Goal: Task Accomplishment & Management: Manage account settings

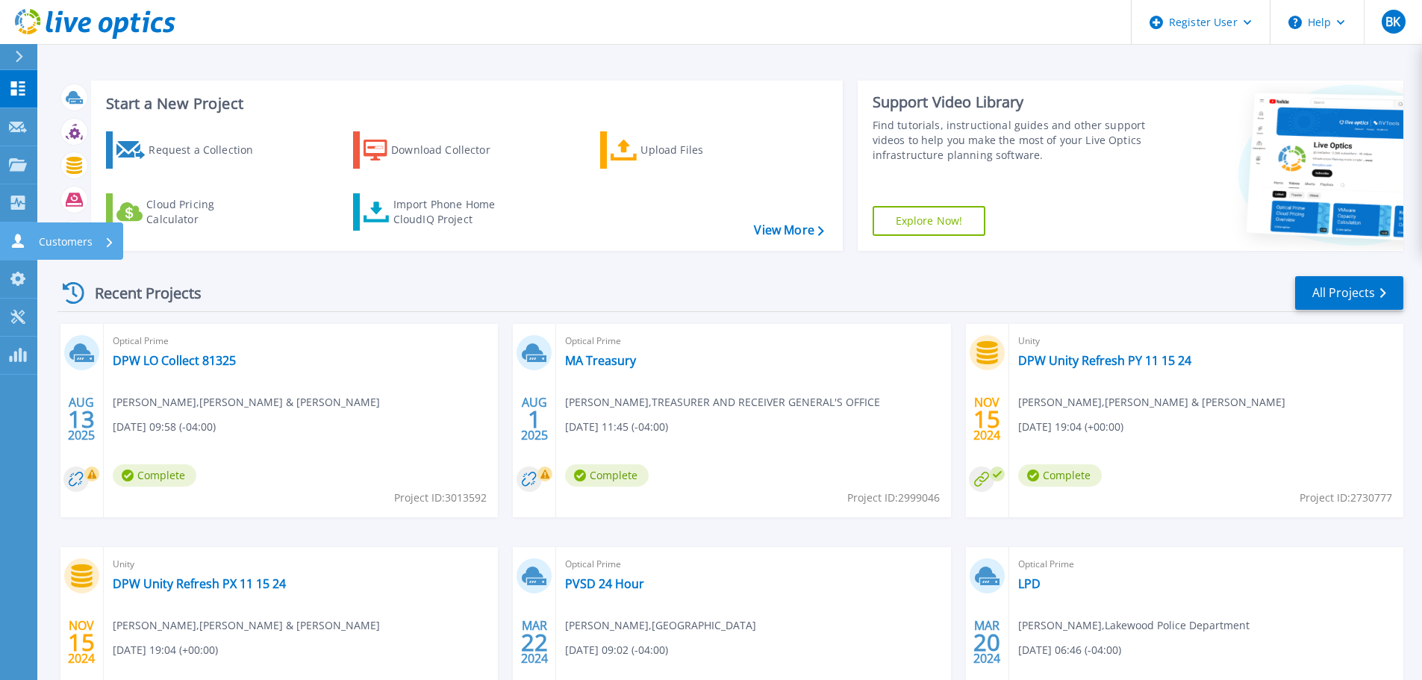
click at [67, 244] on p "Customers" at bounding box center [66, 241] width 54 height 39
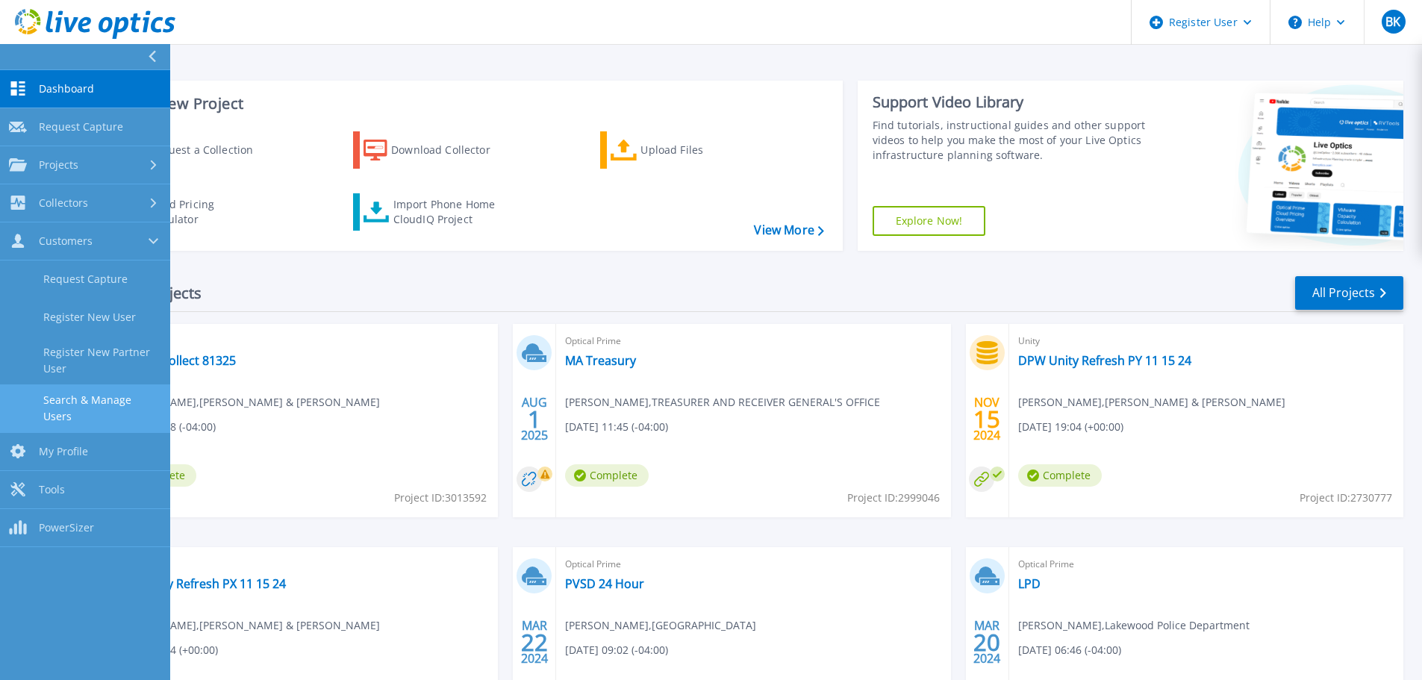
click at [120, 409] on link "Search & Manage Users" at bounding box center [85, 408] width 170 height 48
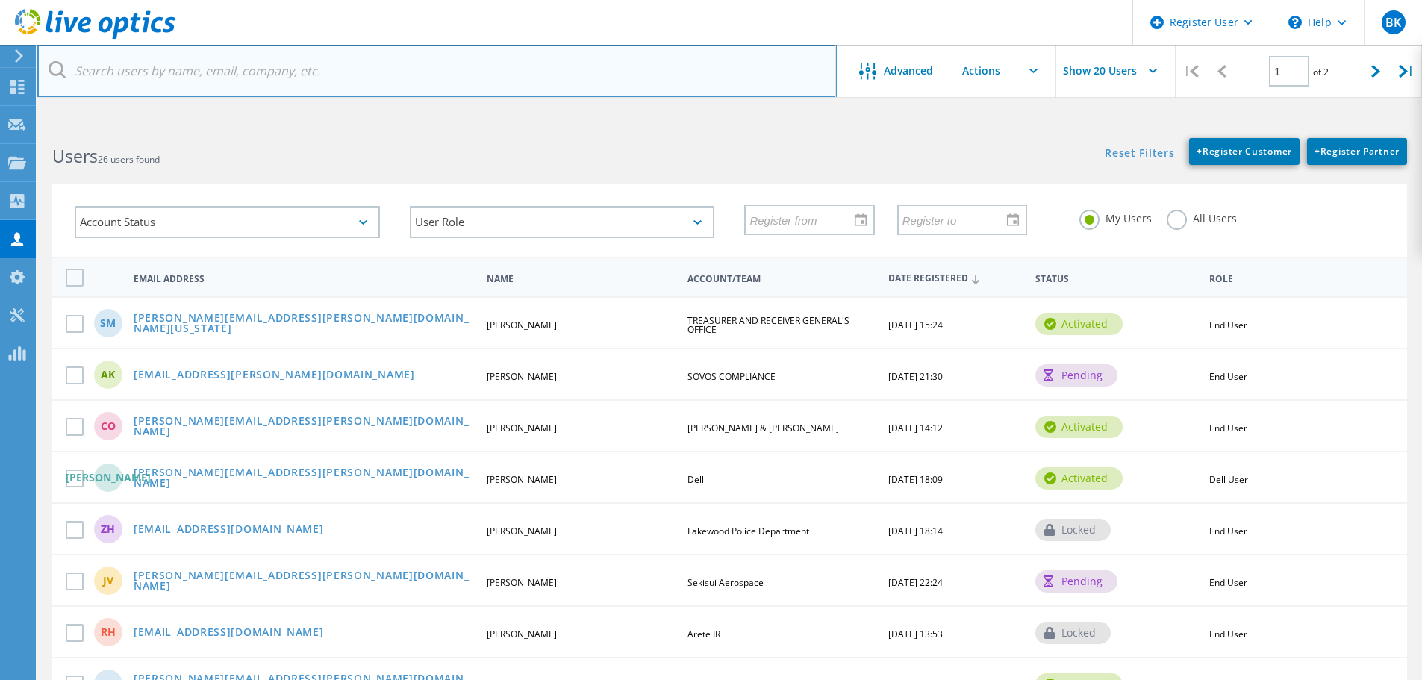
click at [412, 80] on input "text" at bounding box center [436, 71] width 799 height 52
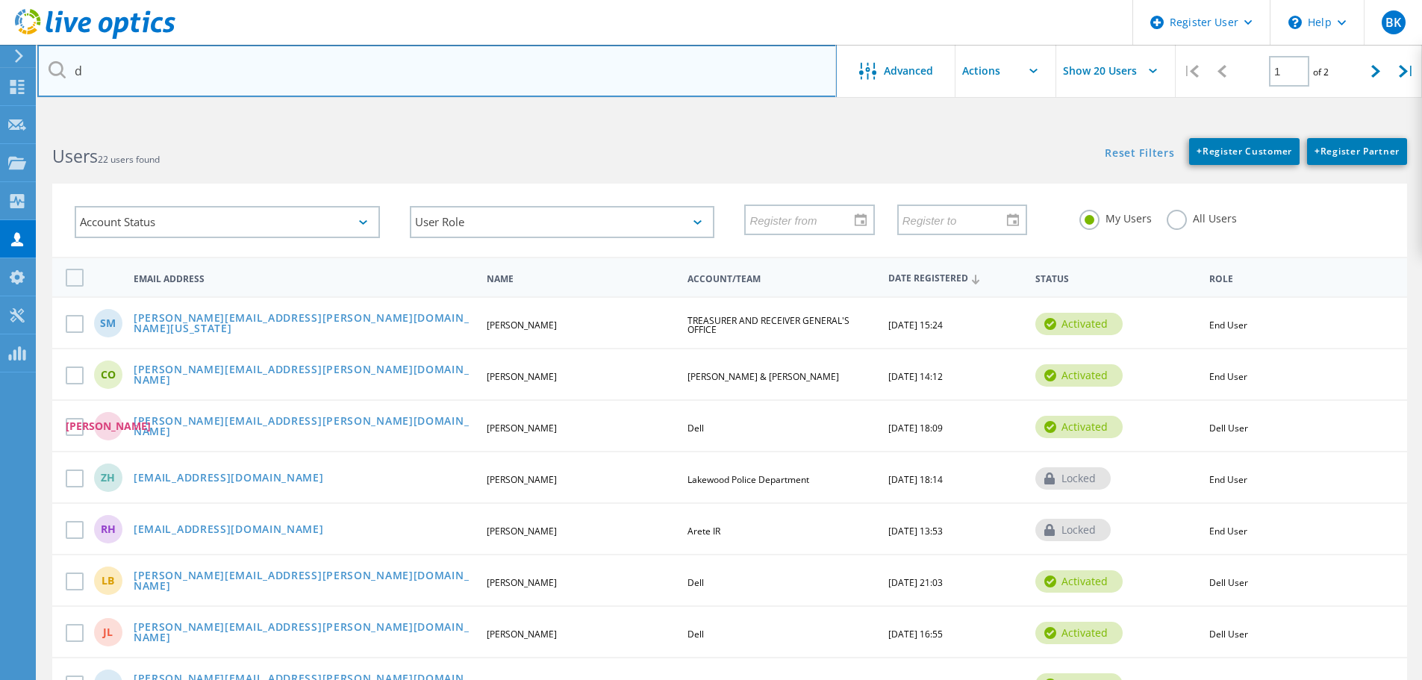
type input "[EMAIL_ADDRESS][PERSON_NAME][DOMAIN_NAME][US_STATE]"
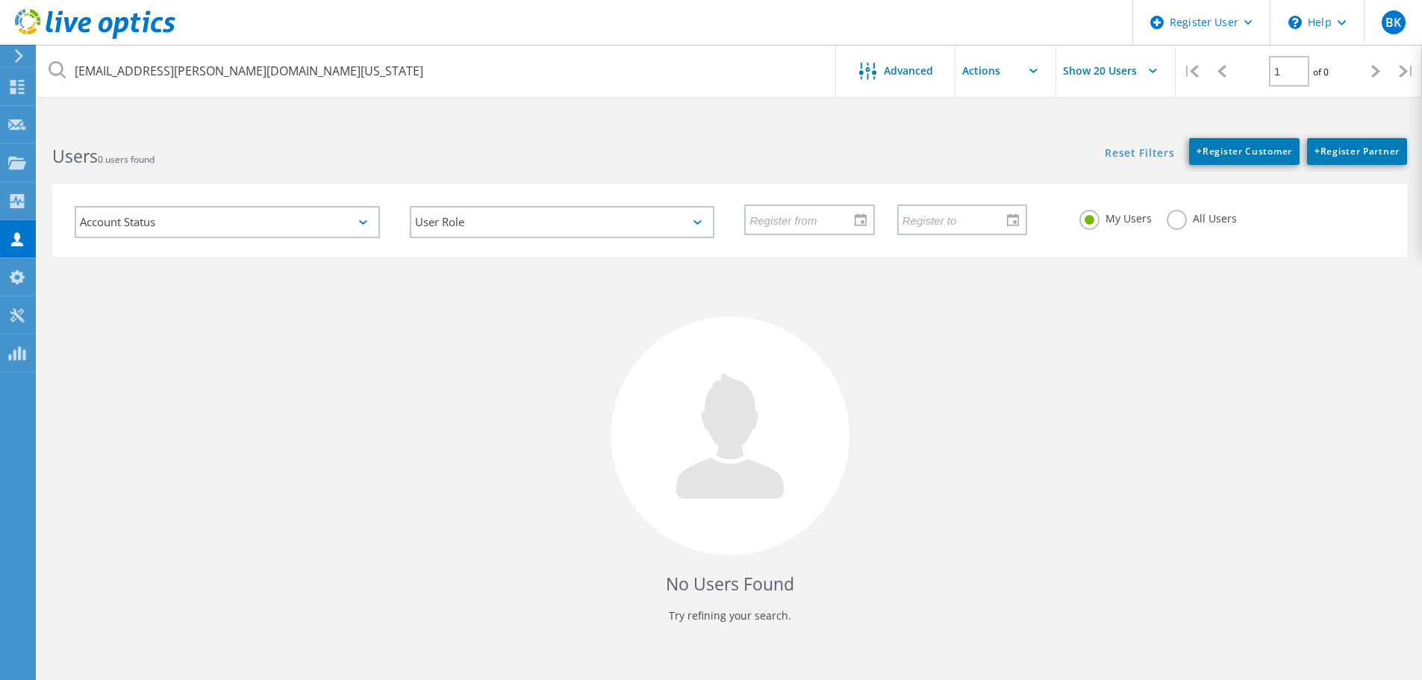
click at [1169, 216] on label "All Users" at bounding box center [1202, 217] width 70 height 14
click at [0, 0] on input "All Users" at bounding box center [0, 0] width 0 height 0
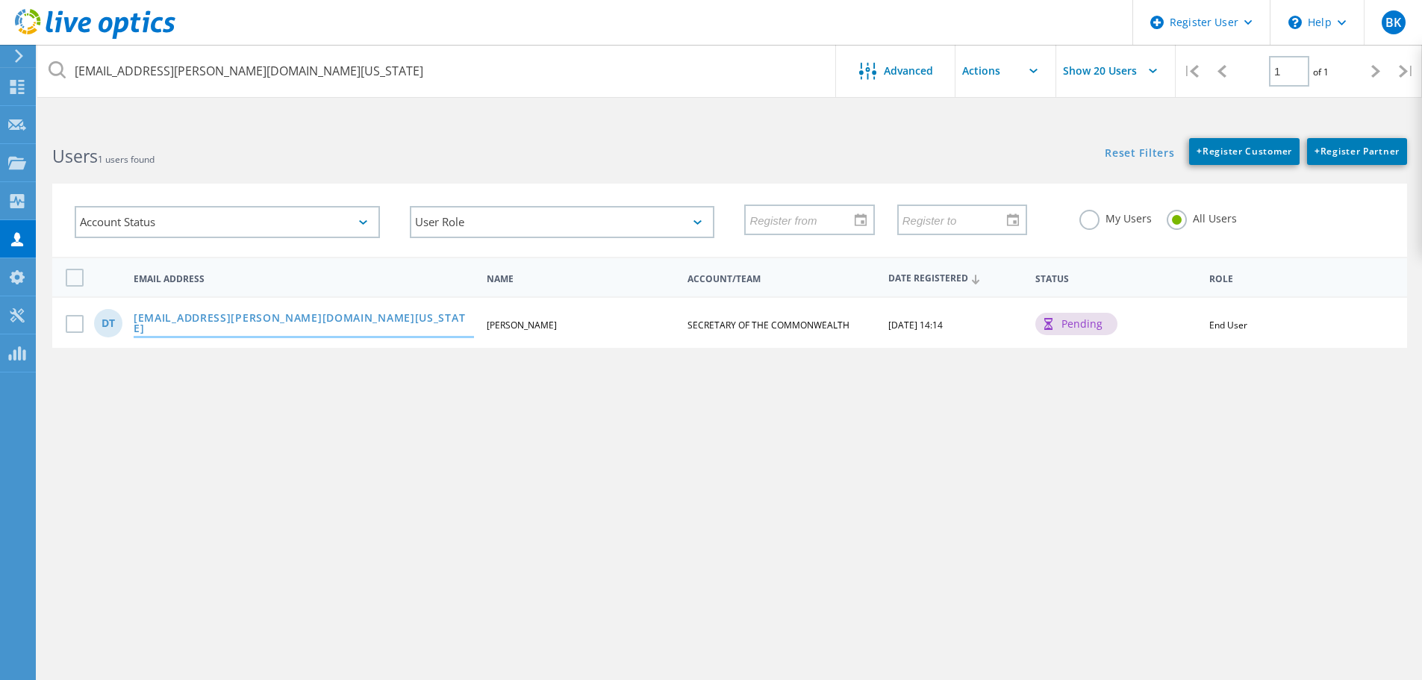
click at [167, 324] on link "[EMAIL_ADDRESS][PERSON_NAME][DOMAIN_NAME][US_STATE]" at bounding box center [304, 324] width 340 height 23
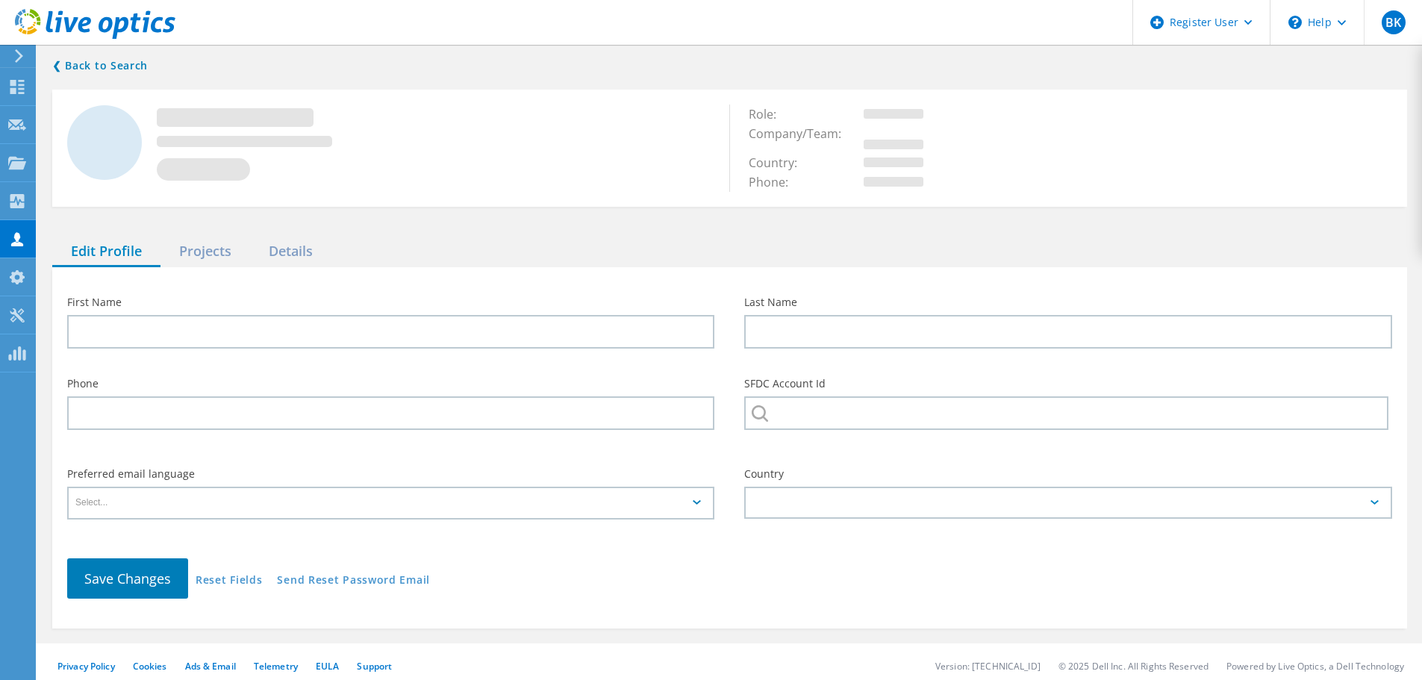
type input "Don"
type input "Thorenson"
type input "SECRETARY OF THE COMMONWEALTH"
type input "English"
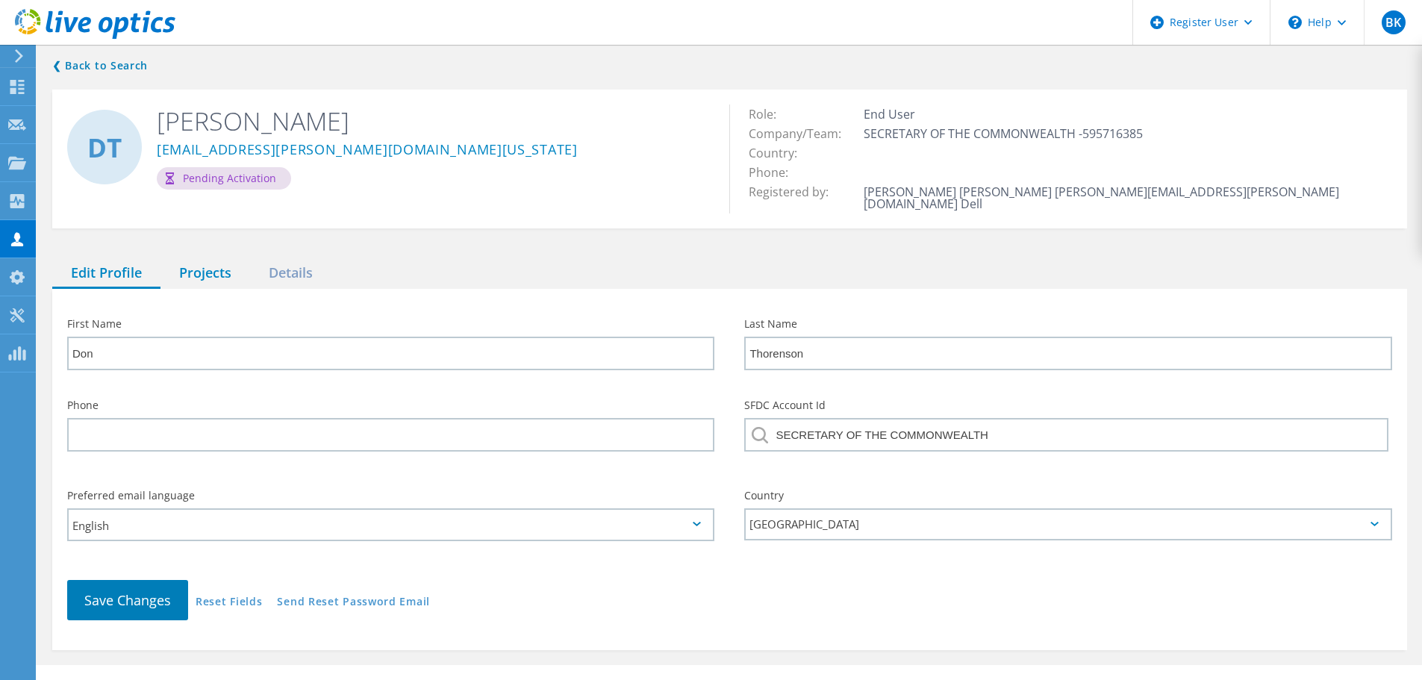
click at [205, 265] on div "Projects" at bounding box center [205, 273] width 90 height 31
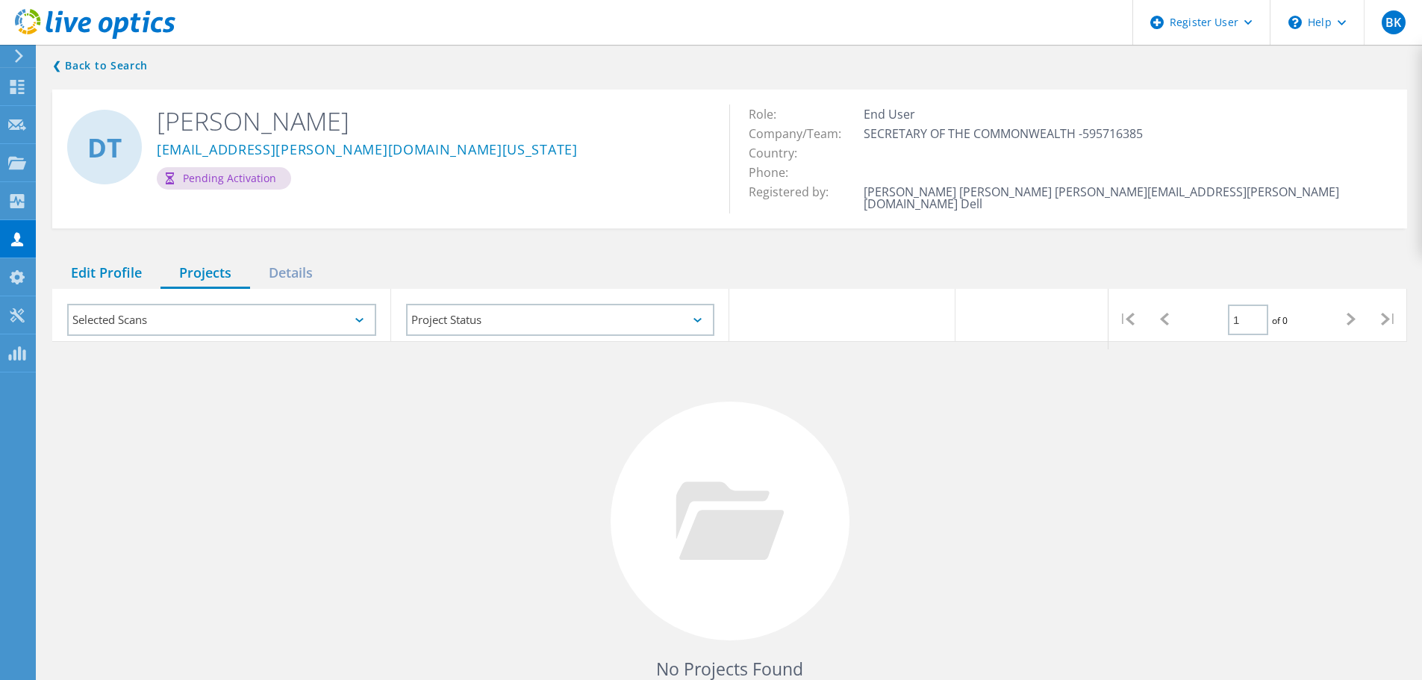
click at [123, 264] on div "Edit Profile" at bounding box center [106, 273] width 108 height 31
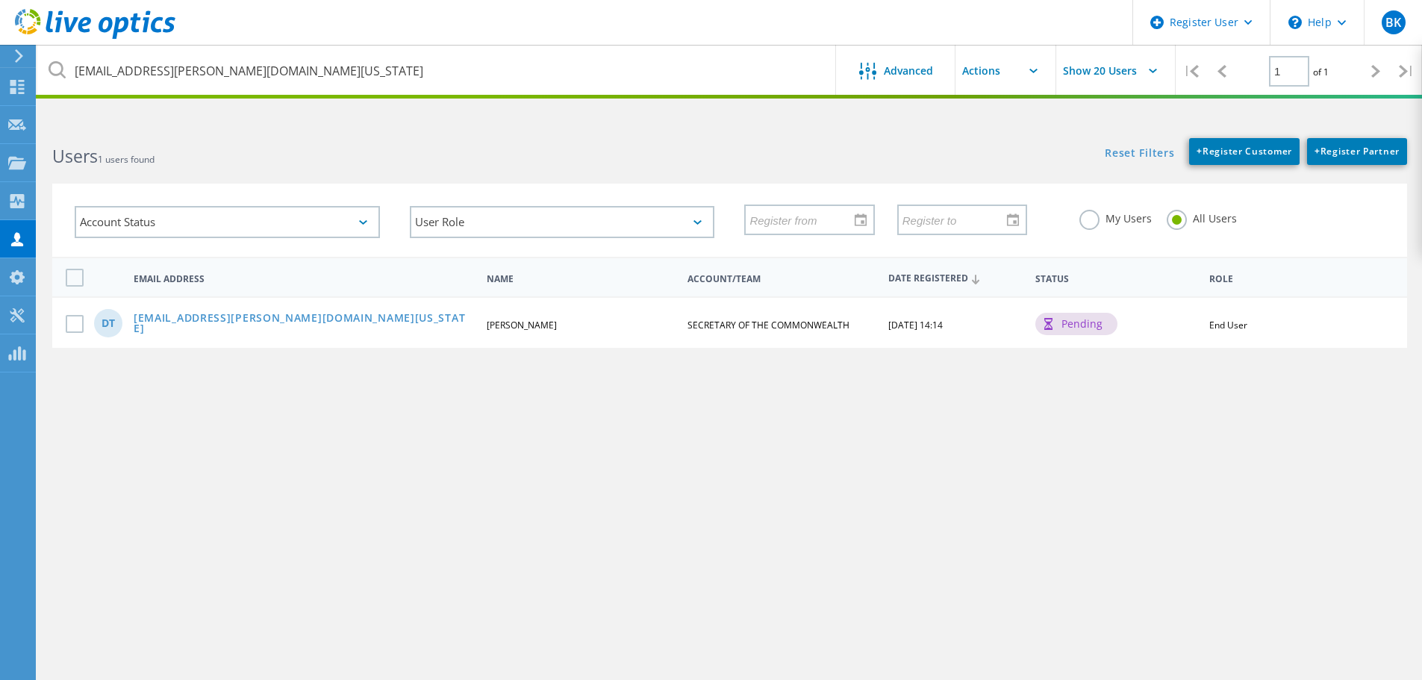
click at [325, 490] on div "[EMAIL_ADDRESS][PERSON_NAME][DOMAIN_NAME][US_STATE] Advanced Show 20 Users | 1 …" at bounding box center [729, 407] width 1385 height 568
